Goal: Check status

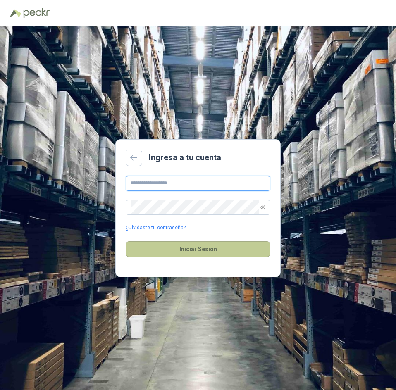
type input "**********"
click at [228, 245] on button "Iniciar Sesión" at bounding box center [198, 249] width 145 height 16
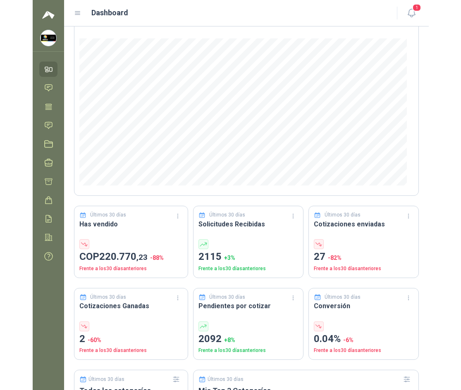
scroll to position [124, 0]
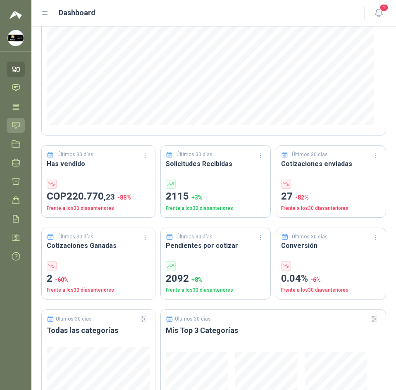
click at [19, 122] on icon at bounding box center [16, 125] width 9 height 9
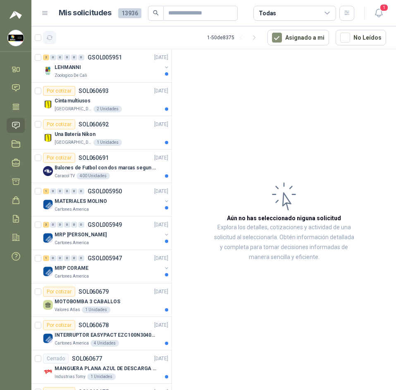
click at [49, 36] on icon "button" at bounding box center [49, 37] width 7 height 7
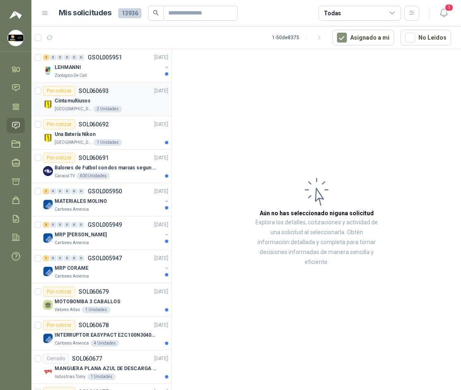
click at [120, 91] on div "Por cotizar SOL060693 [DATE]" at bounding box center [105, 91] width 125 height 10
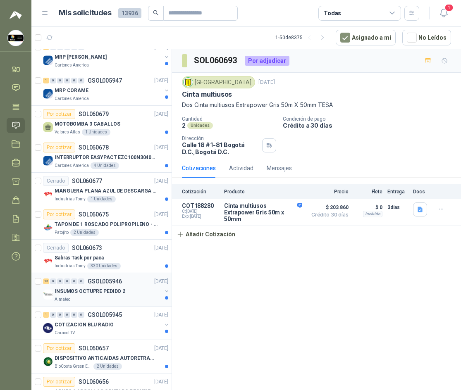
scroll to position [331, 0]
